Goal: Task Accomplishment & Management: Manage account settings

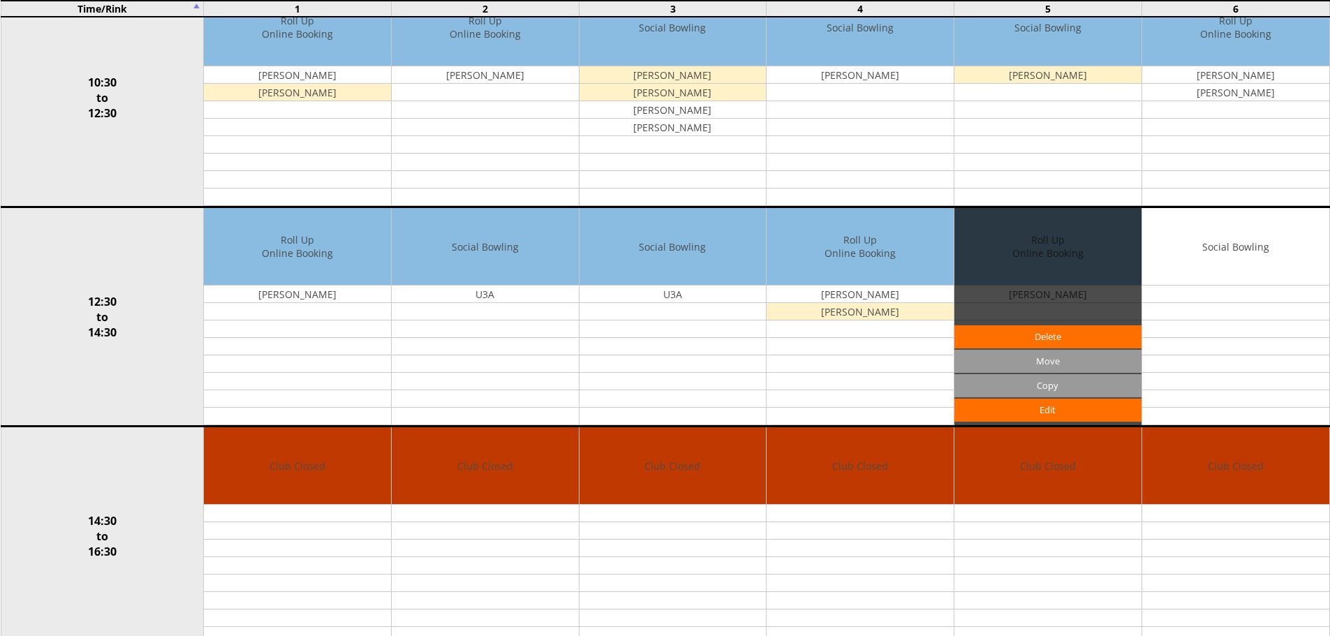
scroll to position [419, 0]
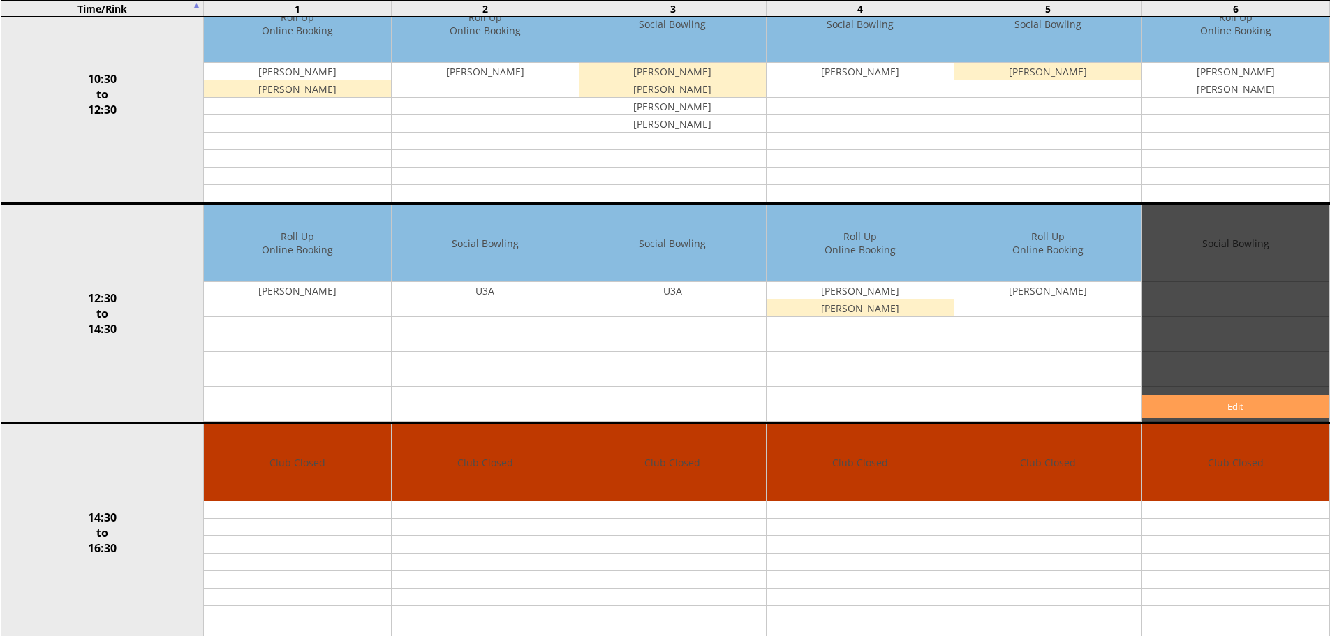
click at [1222, 409] on link "Edit" at bounding box center [1235, 406] width 187 height 23
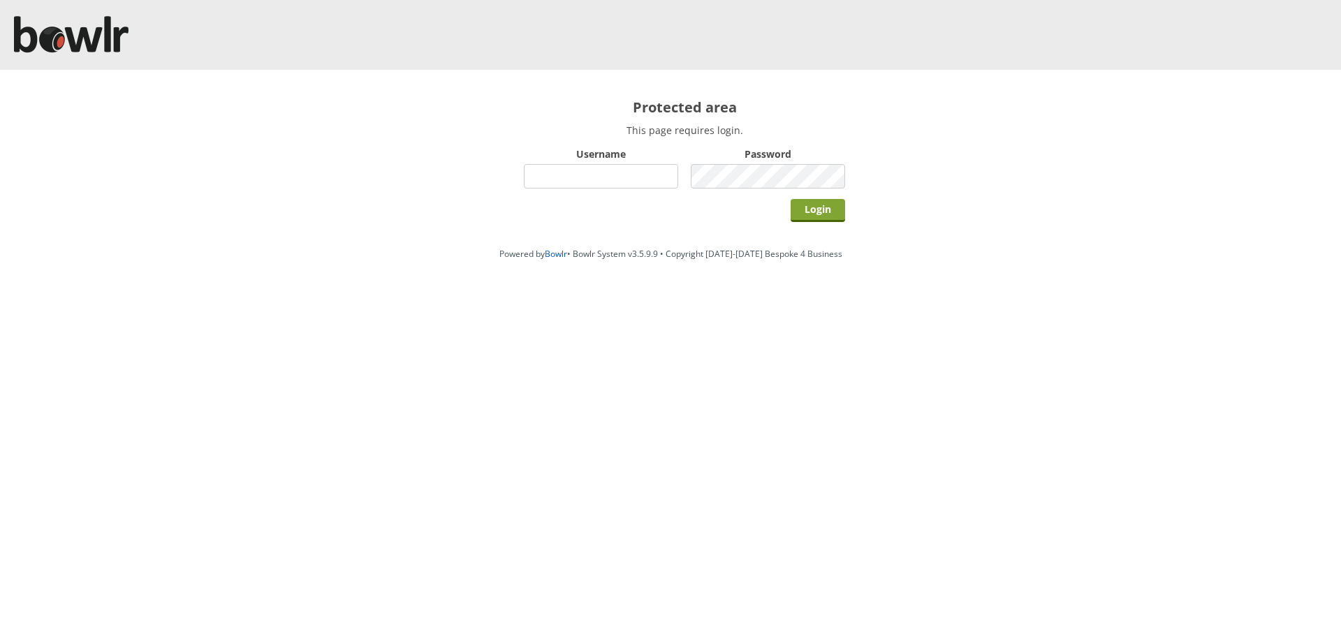
type input "hornseaindoorbowlsclub"
click at [825, 216] on input "Login" at bounding box center [817, 210] width 54 height 23
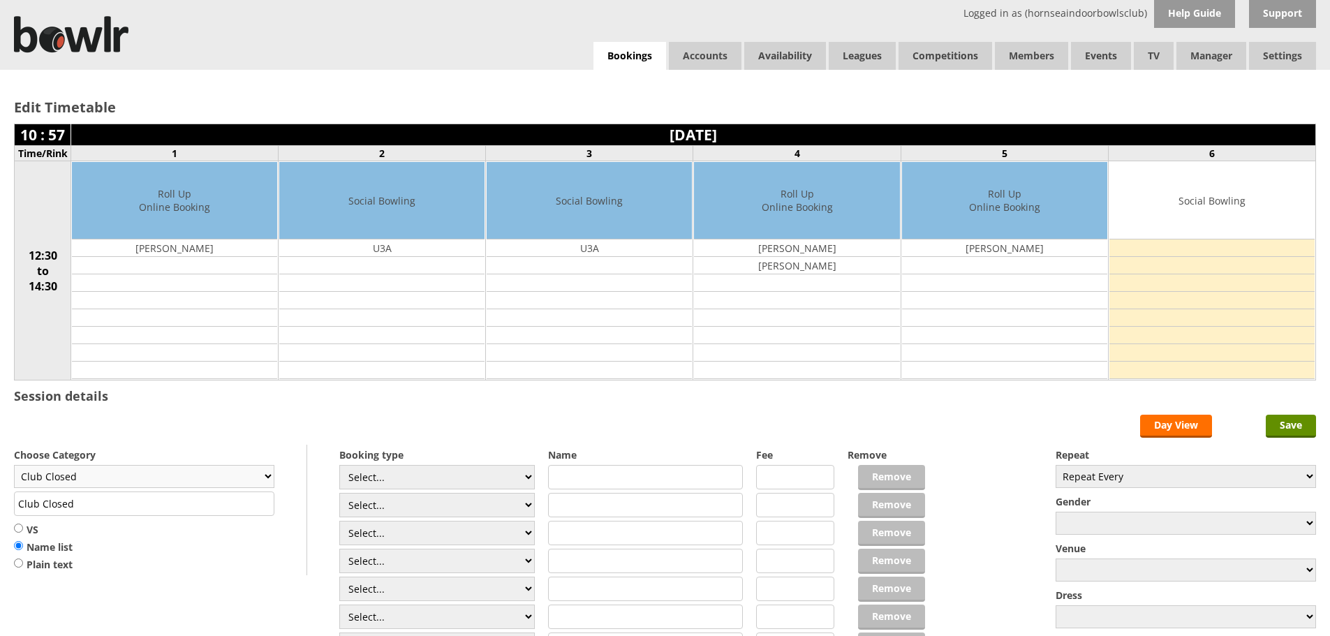
click at [269, 478] on select "Club Closed Singles League Triples League Pairs League Friendly Social Bowling …" at bounding box center [144, 476] width 260 height 23
select select "119"
click at [14, 465] on select "Club Closed Singles League Triples League Pairs League Friendly Social Bowling …" at bounding box center [144, 476] width 260 height 23
type input "Social Bowling"
click at [586, 478] on input "text" at bounding box center [645, 477] width 195 height 24
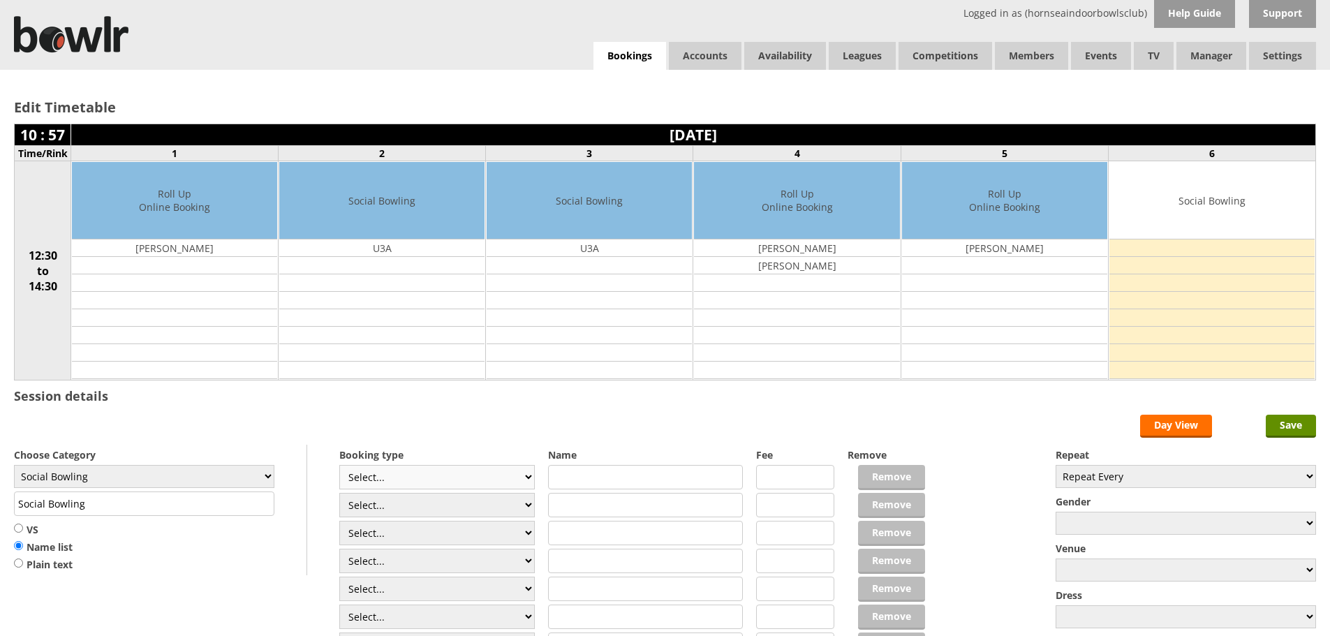
click at [527, 478] on select "Select... Club Competition (Member) Club Competition (Visitor) National (Member…" at bounding box center [436, 477] width 195 height 24
select select "1_50"
click at [339, 465] on select "Select... Club Competition (Member) Club Competition (Visitor) National (Member…" at bounding box center [436, 477] width 195 height 24
type input "5.0000"
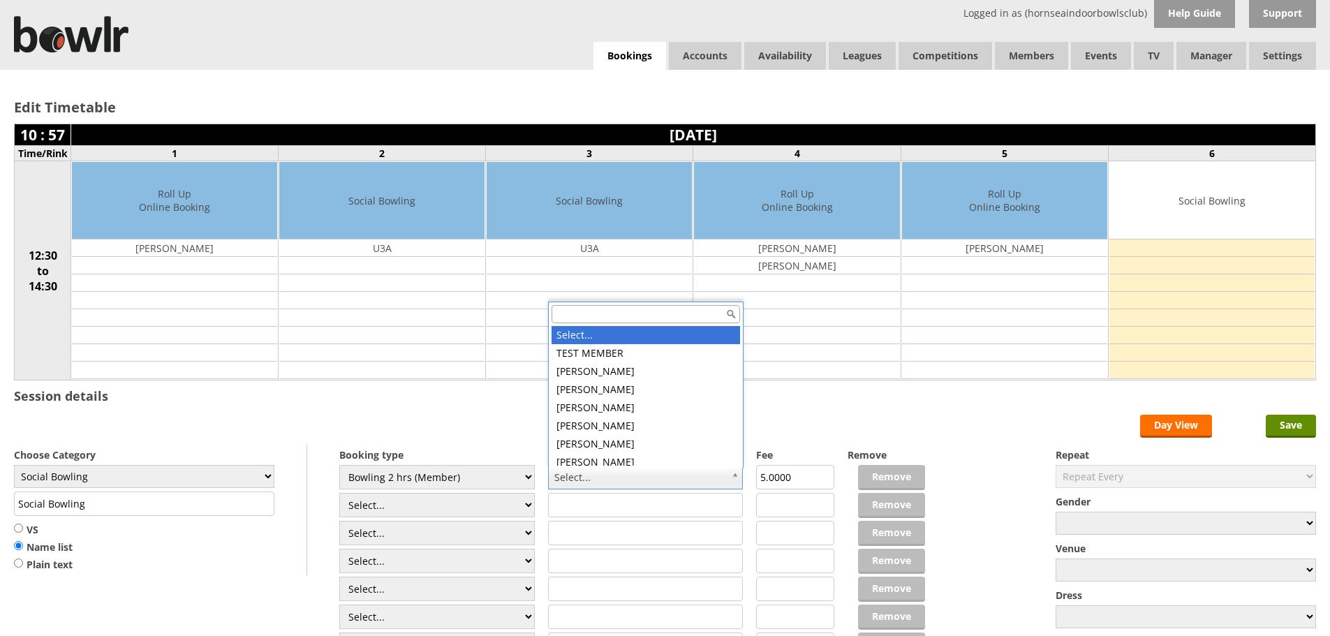
click at [583, 312] on input "text" at bounding box center [646, 314] width 189 height 18
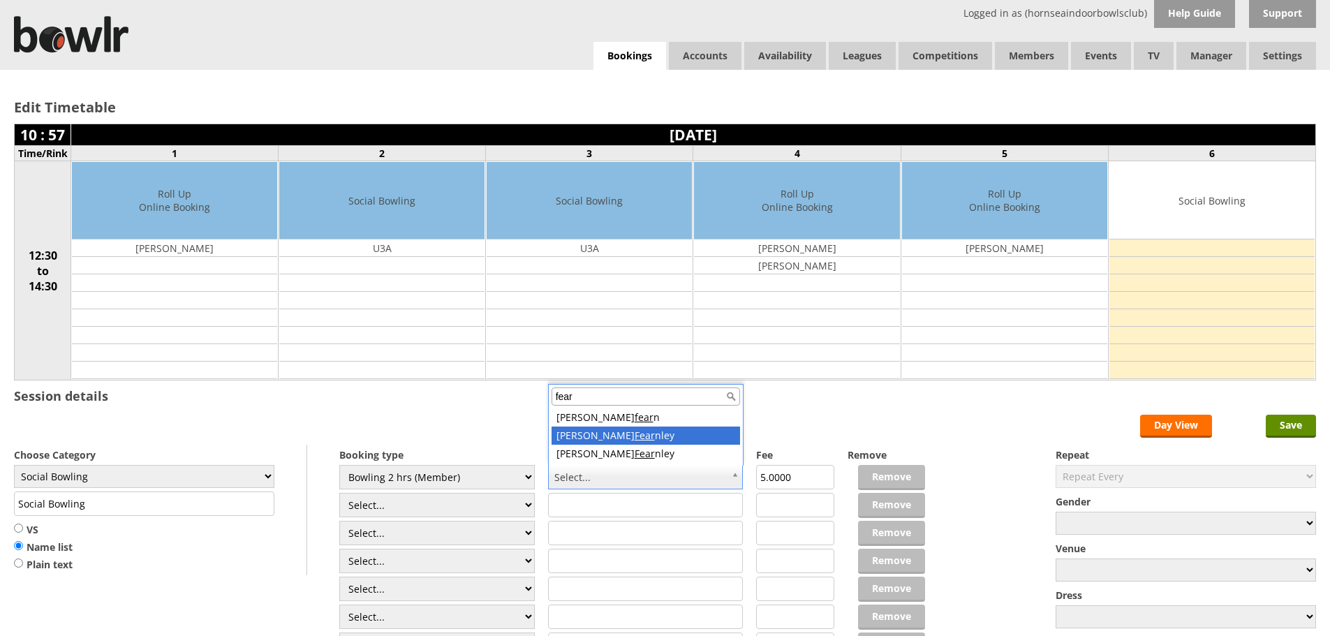
type input "fear"
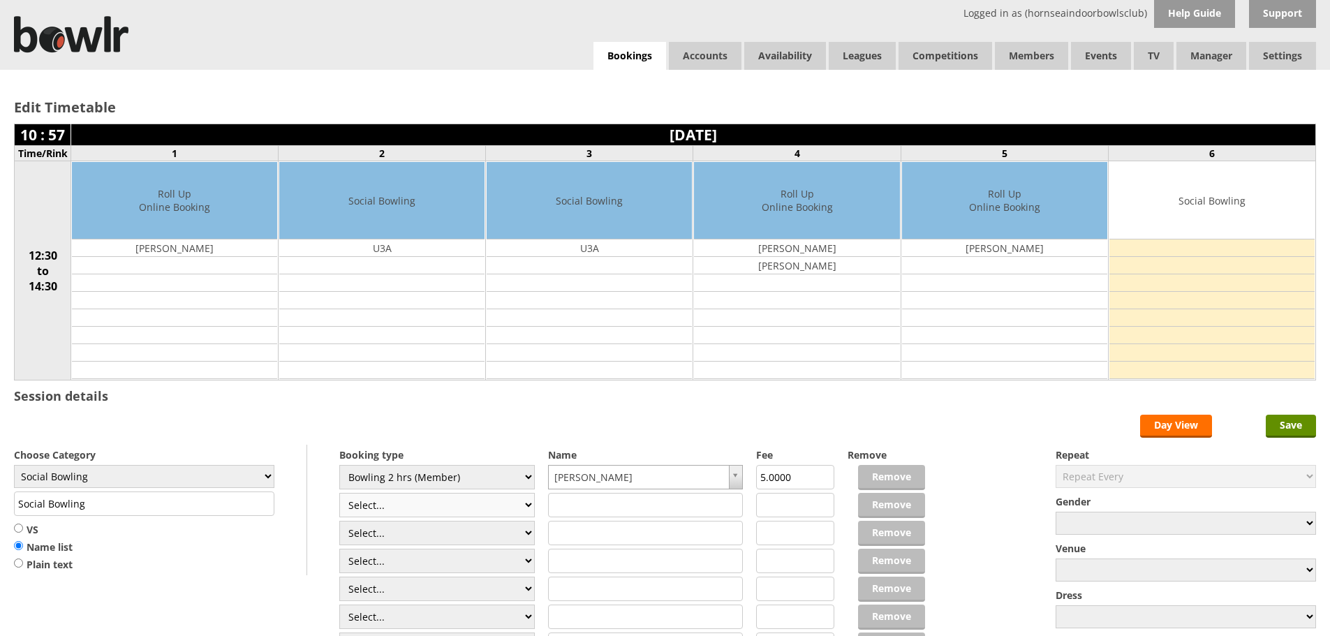
click at [527, 505] on select "Select... Club Competition (Member) Club Competition (Visitor) National (Member…" at bounding box center [436, 505] width 195 height 24
select select "1_50"
click at [339, 493] on select "Select... Club Competition (Member) Club Competition (Visitor) National (Member…" at bounding box center [436, 505] width 195 height 24
type input "5.0000"
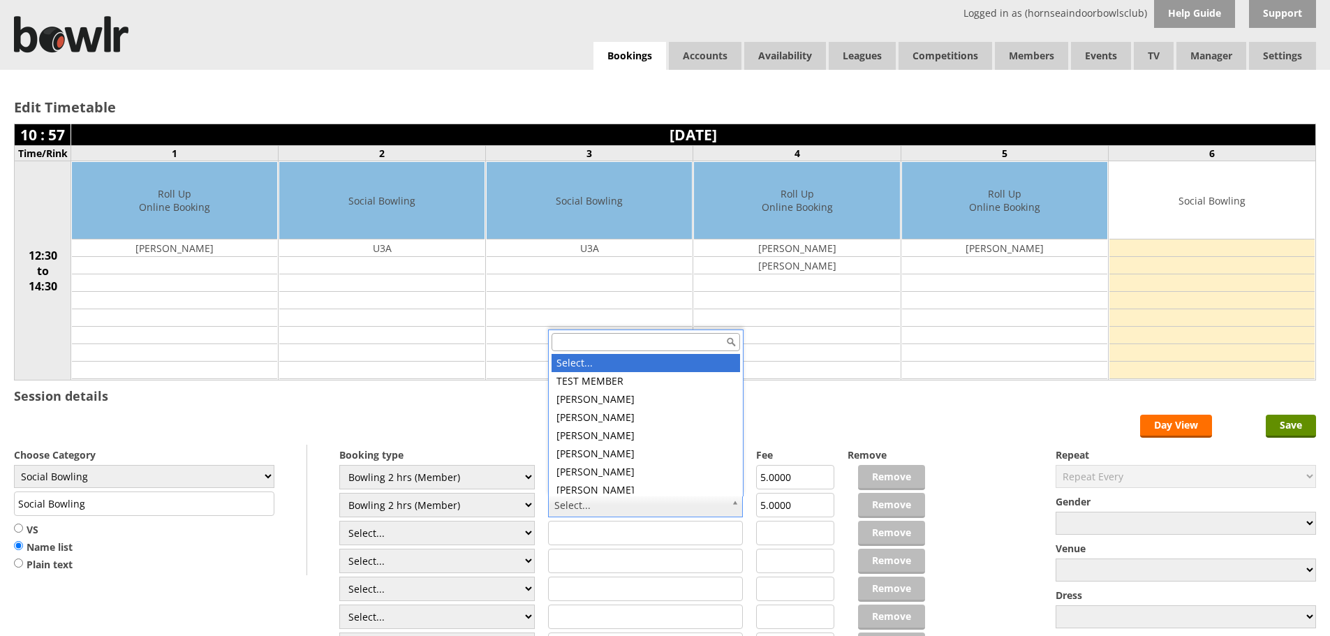
drag, startPoint x: 577, startPoint y: 341, endPoint x: 585, endPoint y: 342, distance: 7.7
click at [585, 342] on input "text" at bounding box center [646, 342] width 189 height 18
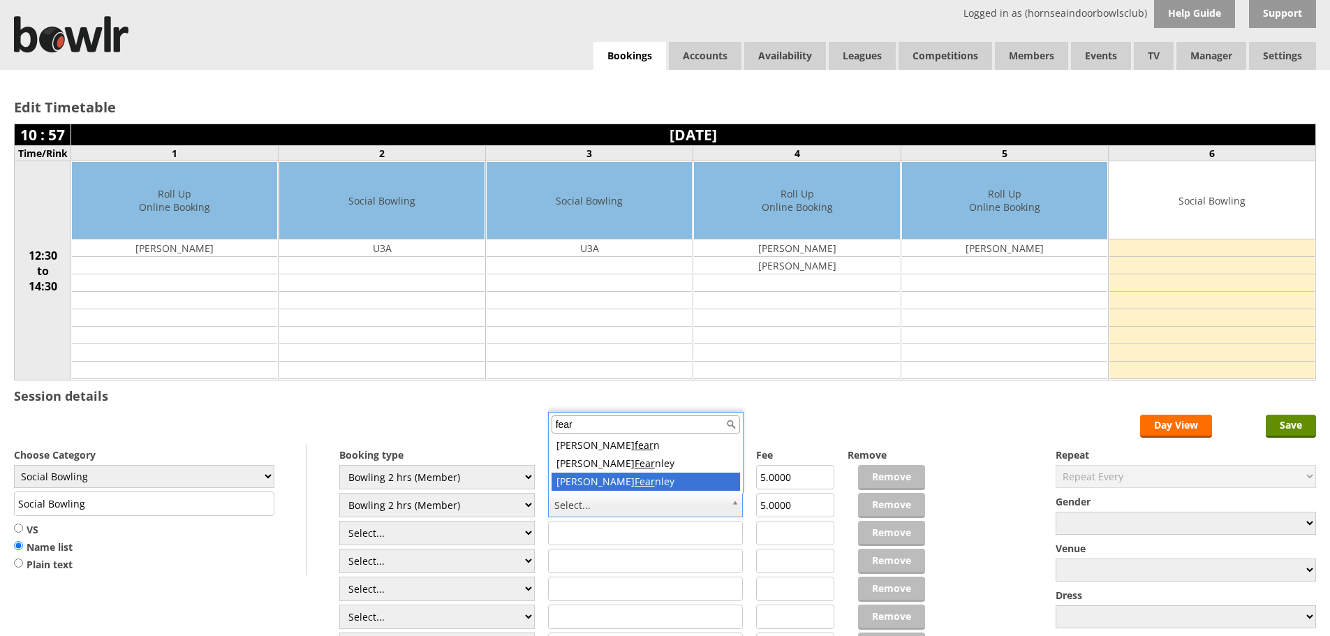
type input "fear"
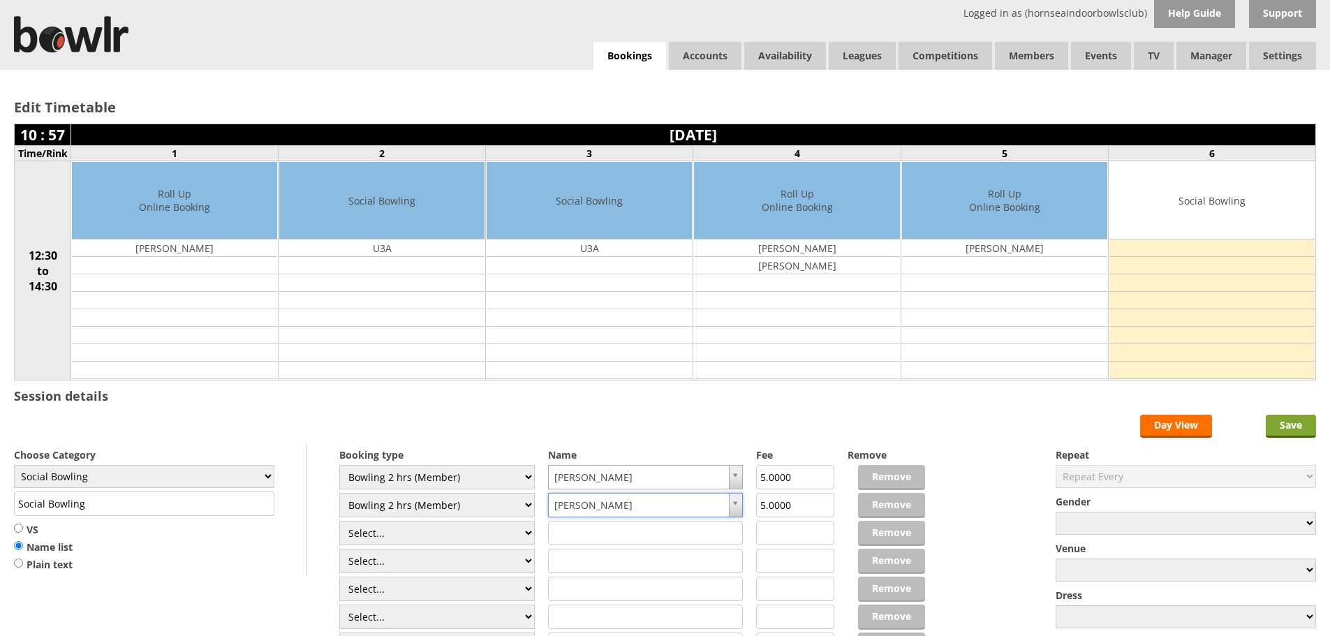
click at [1306, 429] on input "Save" at bounding box center [1291, 426] width 50 height 23
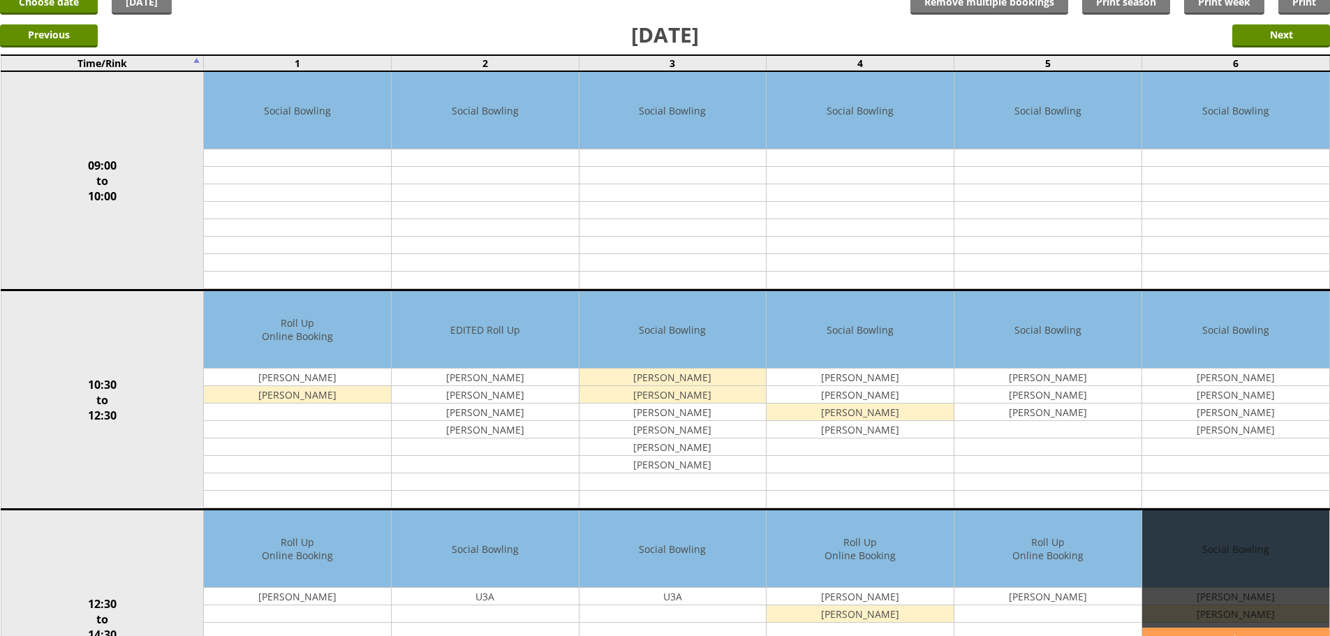
scroll to position [419, 0]
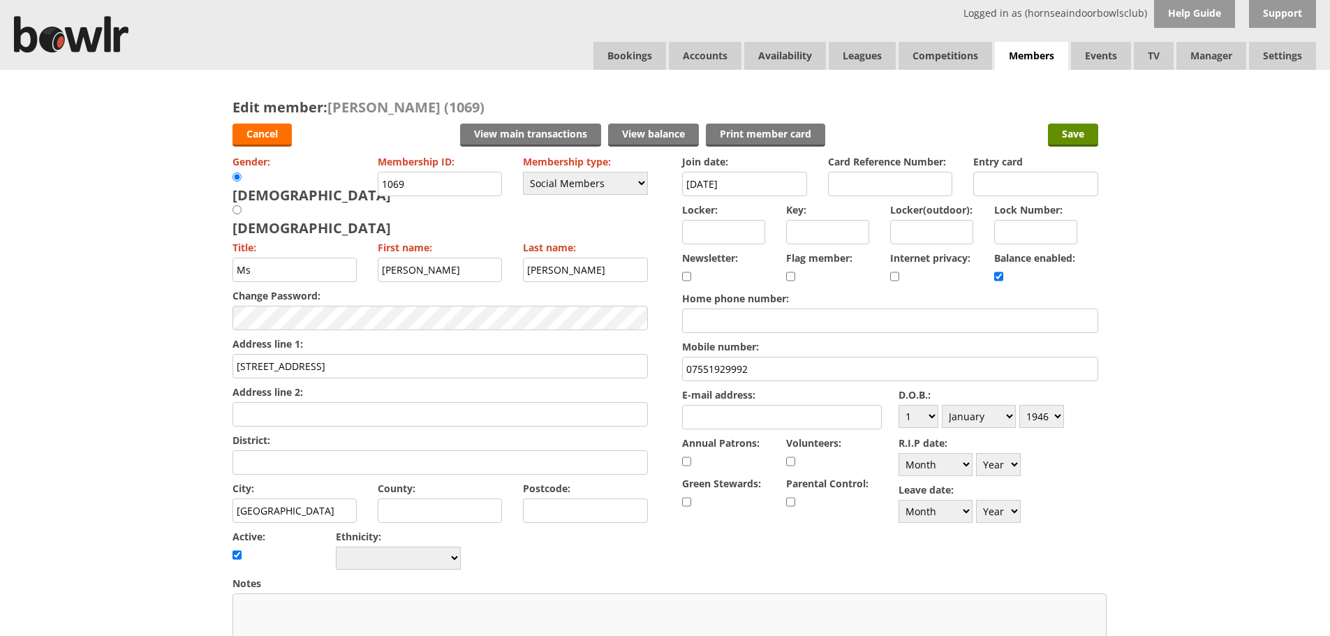
scroll to position [559, 0]
